Goal: Browse casually: Explore the website without a specific task or goal

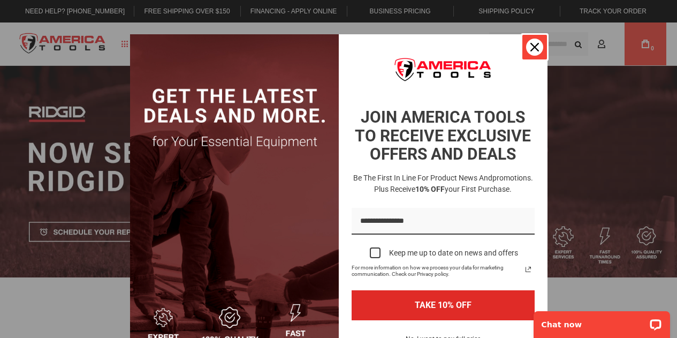
click at [531, 48] on icon "close icon" at bounding box center [535, 47] width 9 height 9
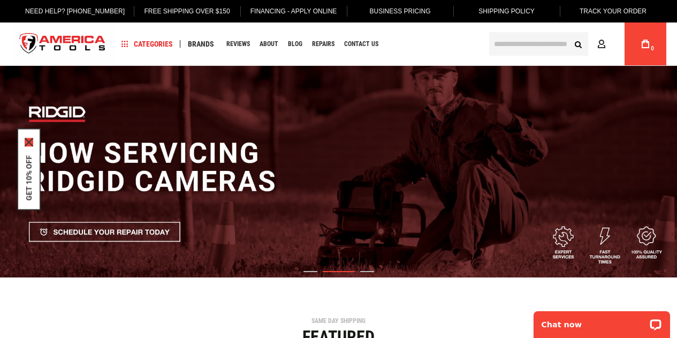
click at [29, 142] on icon "close icon" at bounding box center [29, 142] width 9 height 9
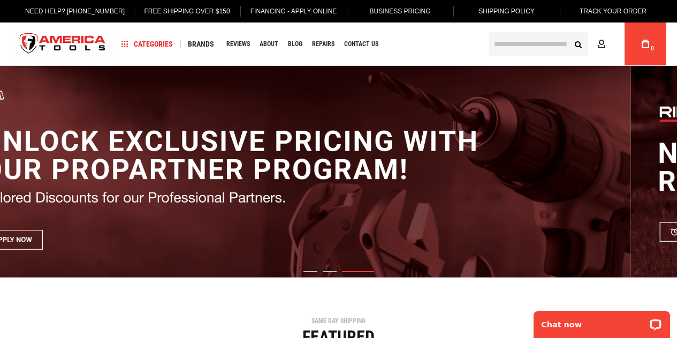
click at [677, 147] on html "The store will not work correctly in the case when cookies are disabled. Langua…" at bounding box center [338, 169] width 677 height 338
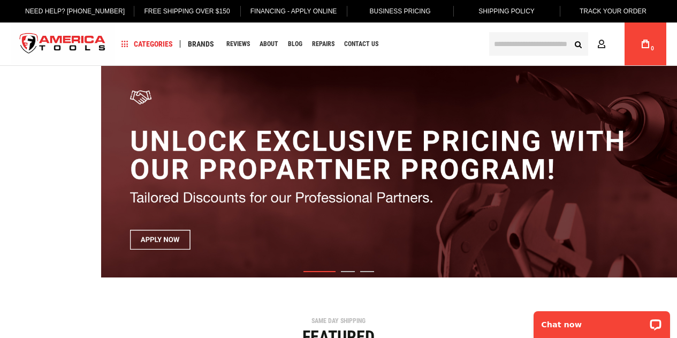
click at [537, 149] on img "1 / 3" at bounding box center [439, 171] width 677 height 211
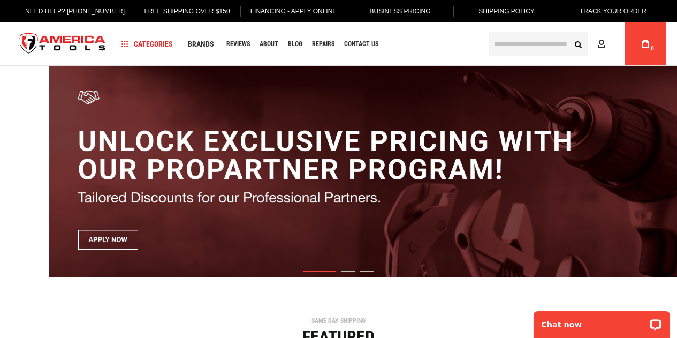
click at [504, 162] on img "1 / 3" at bounding box center [387, 171] width 677 height 211
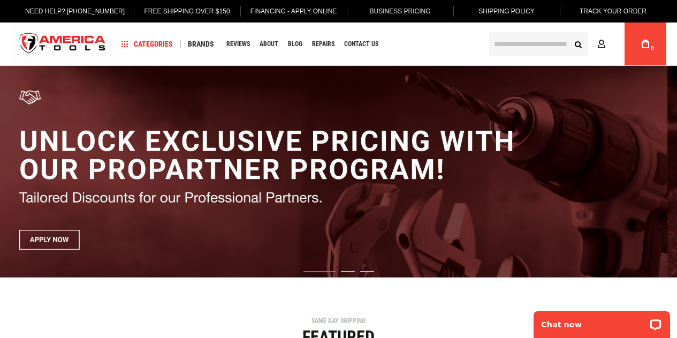
click at [491, 164] on img "1 / 3" at bounding box center [328, 171] width 677 height 211
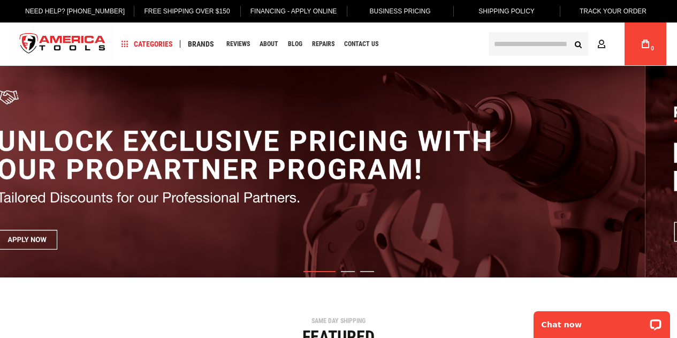
click at [463, 168] on img "1 / 3" at bounding box center [306, 171] width 677 height 211
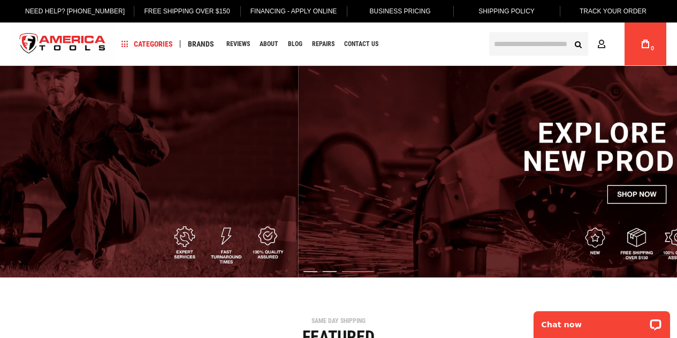
click at [551, 139] on img "3 / 3" at bounding box center [637, 171] width 677 height 211
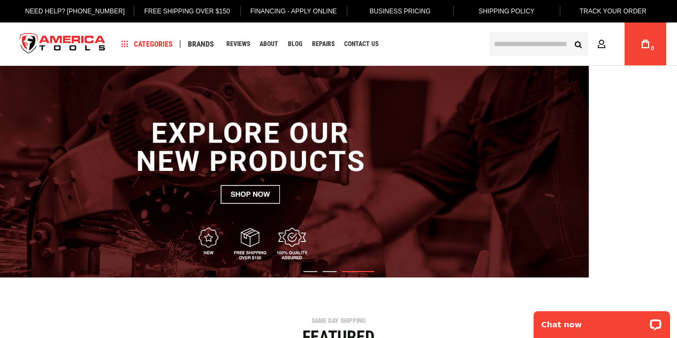
click at [328, 159] on img "3 / 3" at bounding box center [250, 171] width 677 height 211
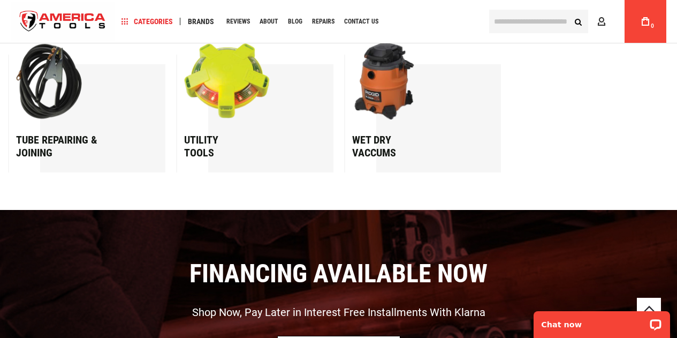
scroll to position [1821, 0]
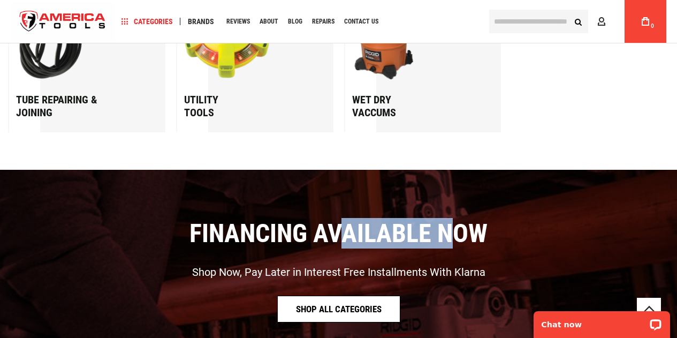
drag, startPoint x: 335, startPoint y: 226, endPoint x: 450, endPoint y: 236, distance: 115.0
click at [450, 236] on div "Financing Available Now" at bounding box center [338, 233] width 661 height 31
